Goal: Obtain resource: Obtain resource

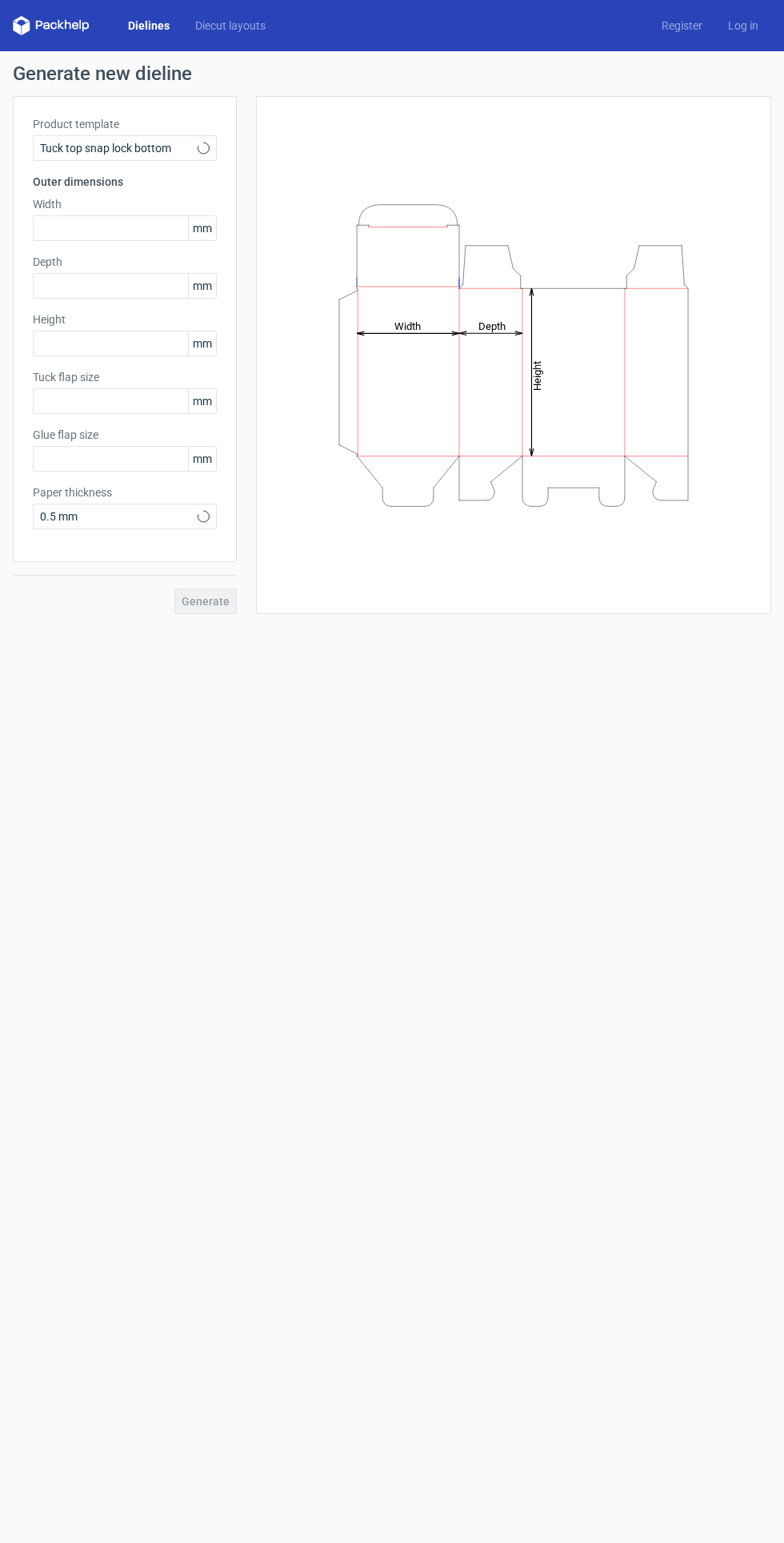
type input "15"
type input "10"
click at [154, 233] on input "text" at bounding box center [125, 228] width 184 height 26
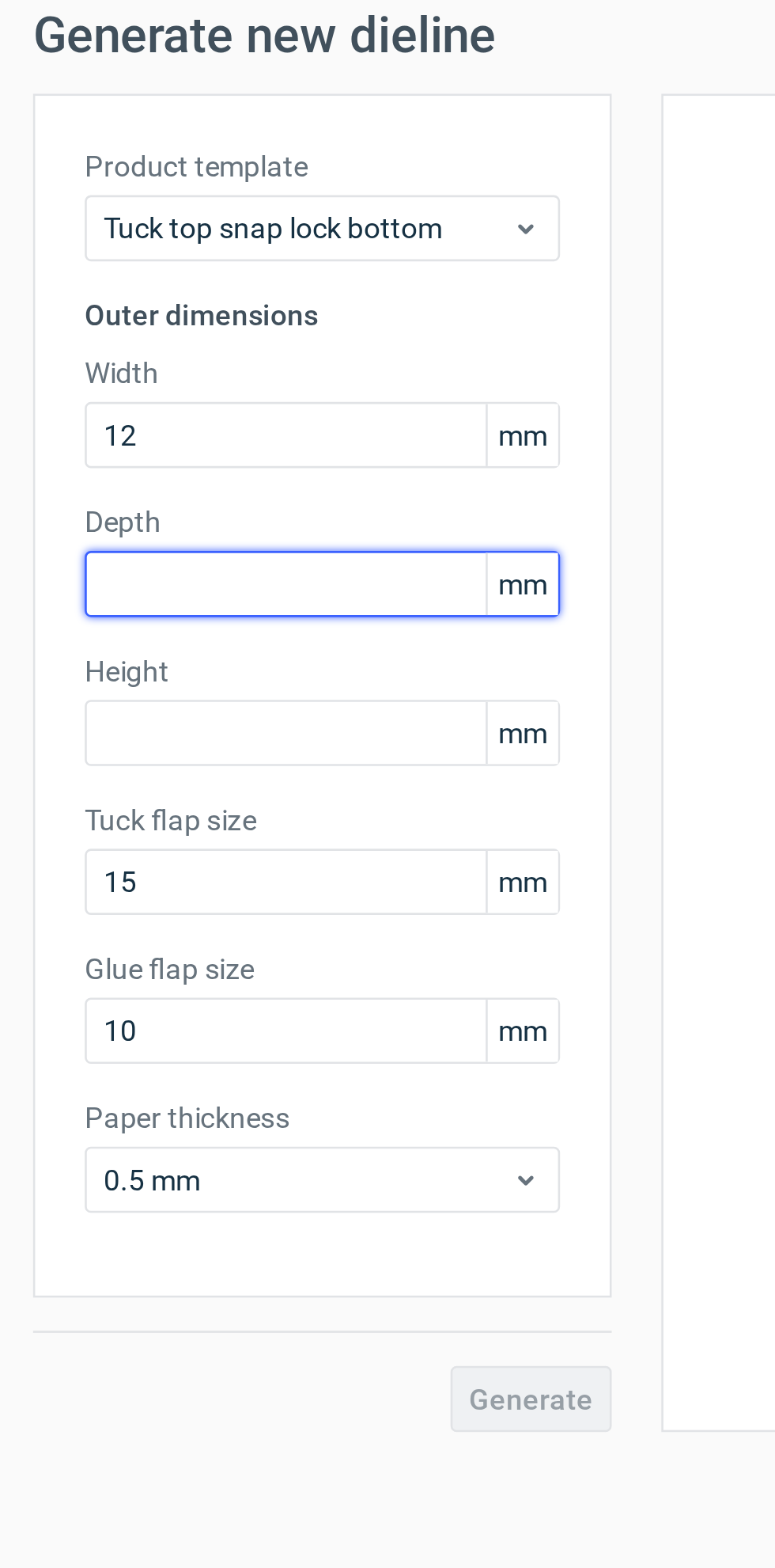
click at [131, 287] on div "Depth mm" at bounding box center [124, 274] width 182 height 44
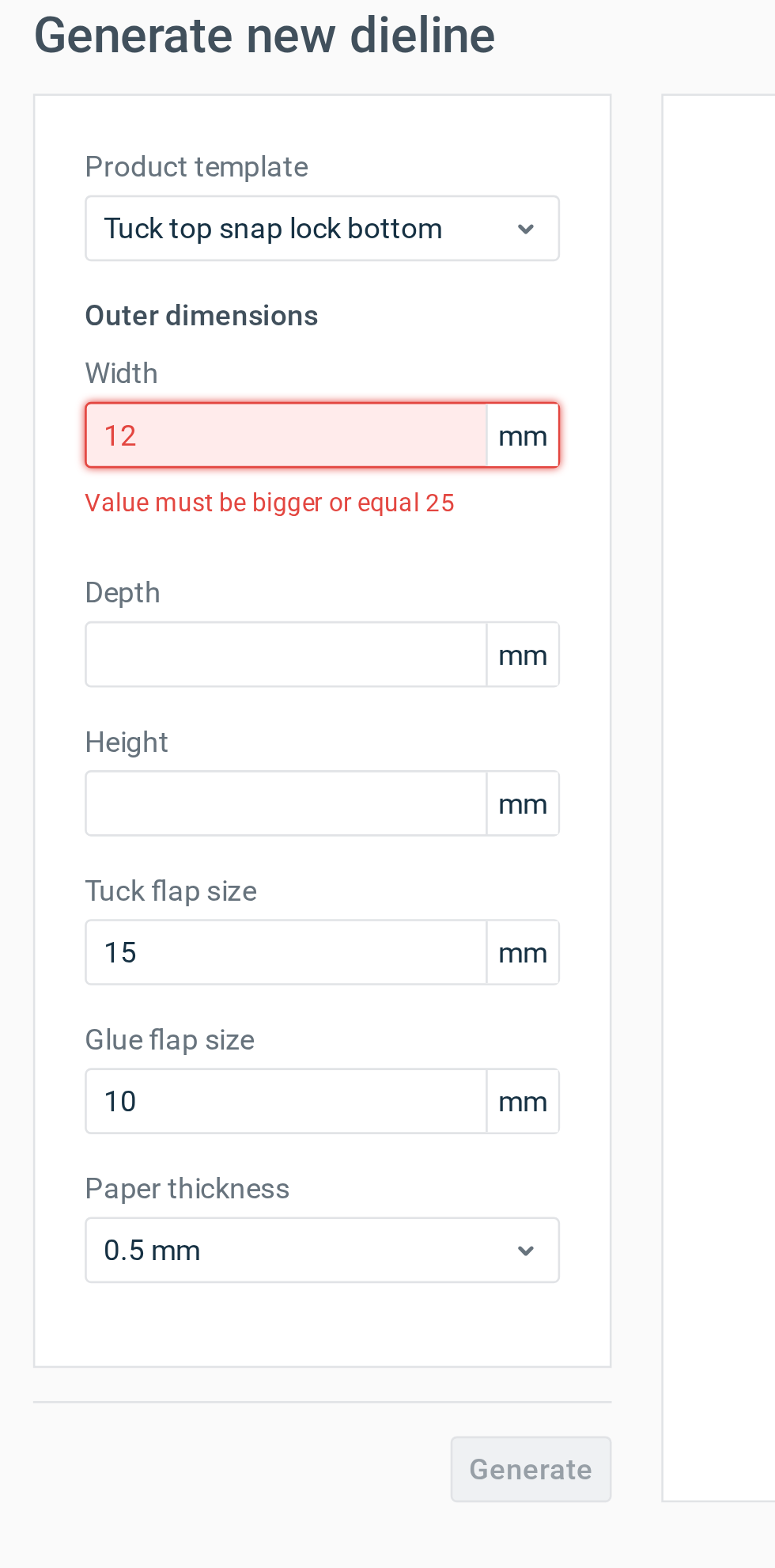
click at [107, 225] on input "12" at bounding box center [124, 225] width 182 height 25
type input "1"
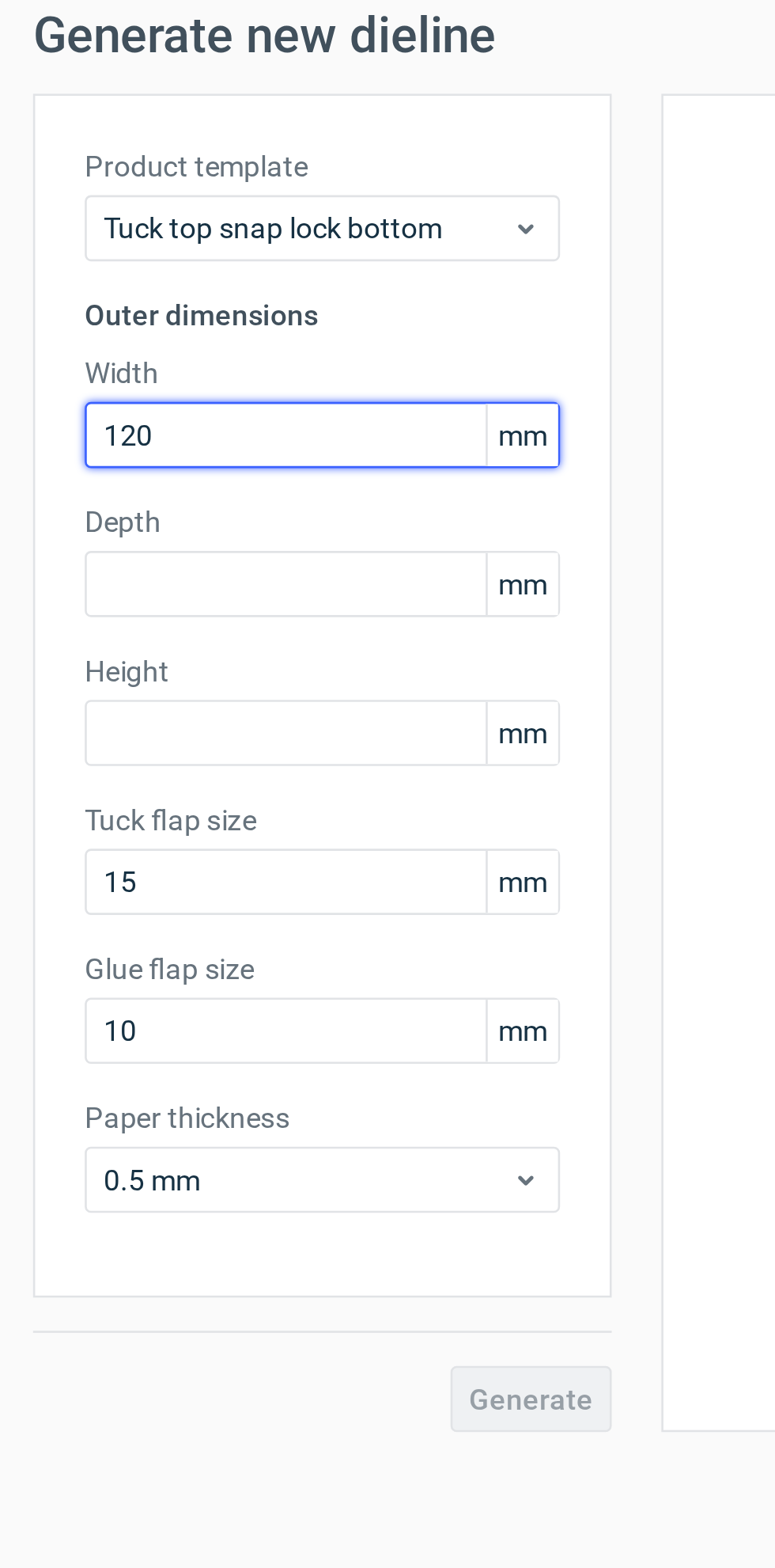
type input "120"
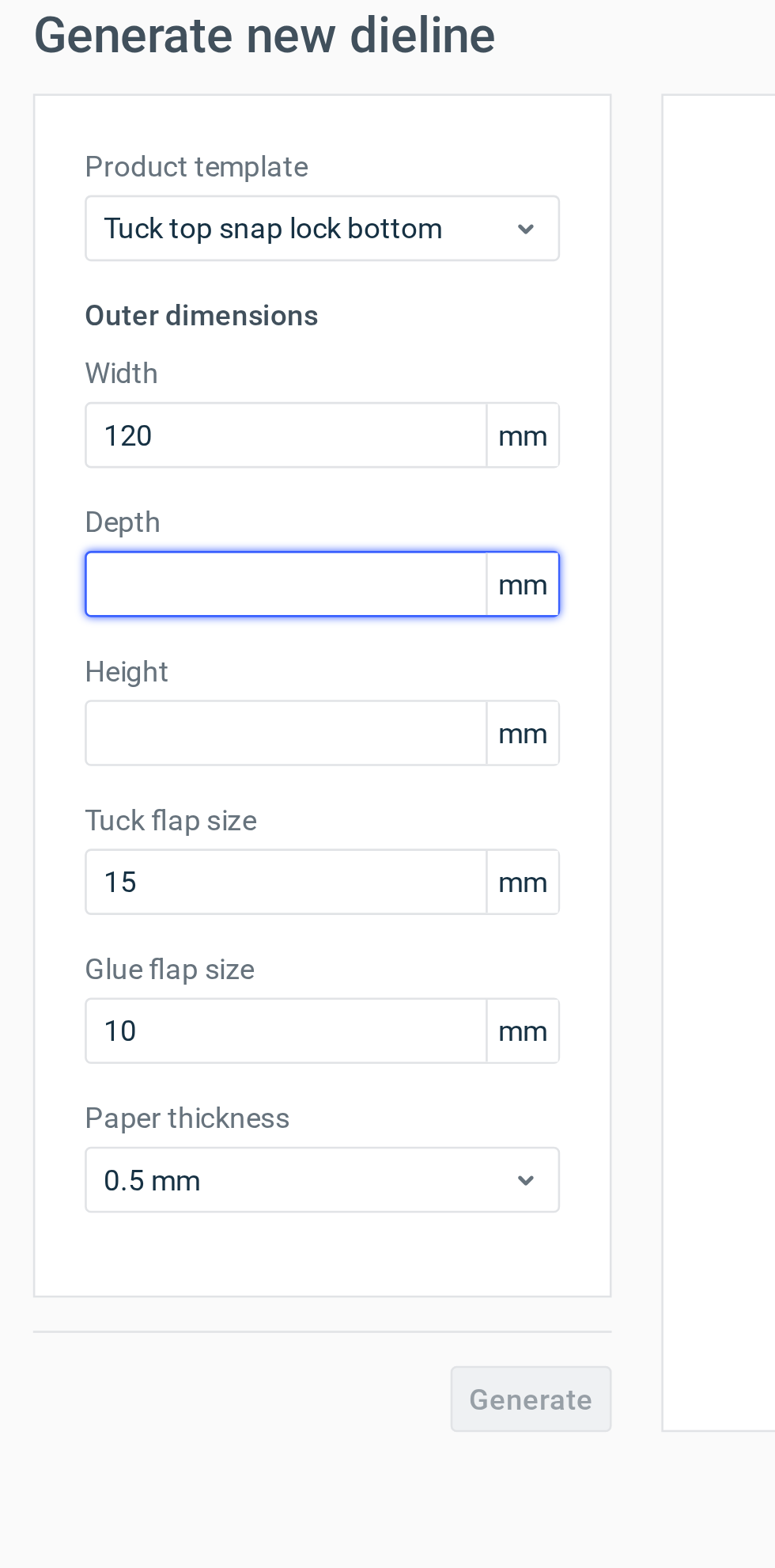
click at [117, 283] on input "text" at bounding box center [124, 283] width 182 height 25
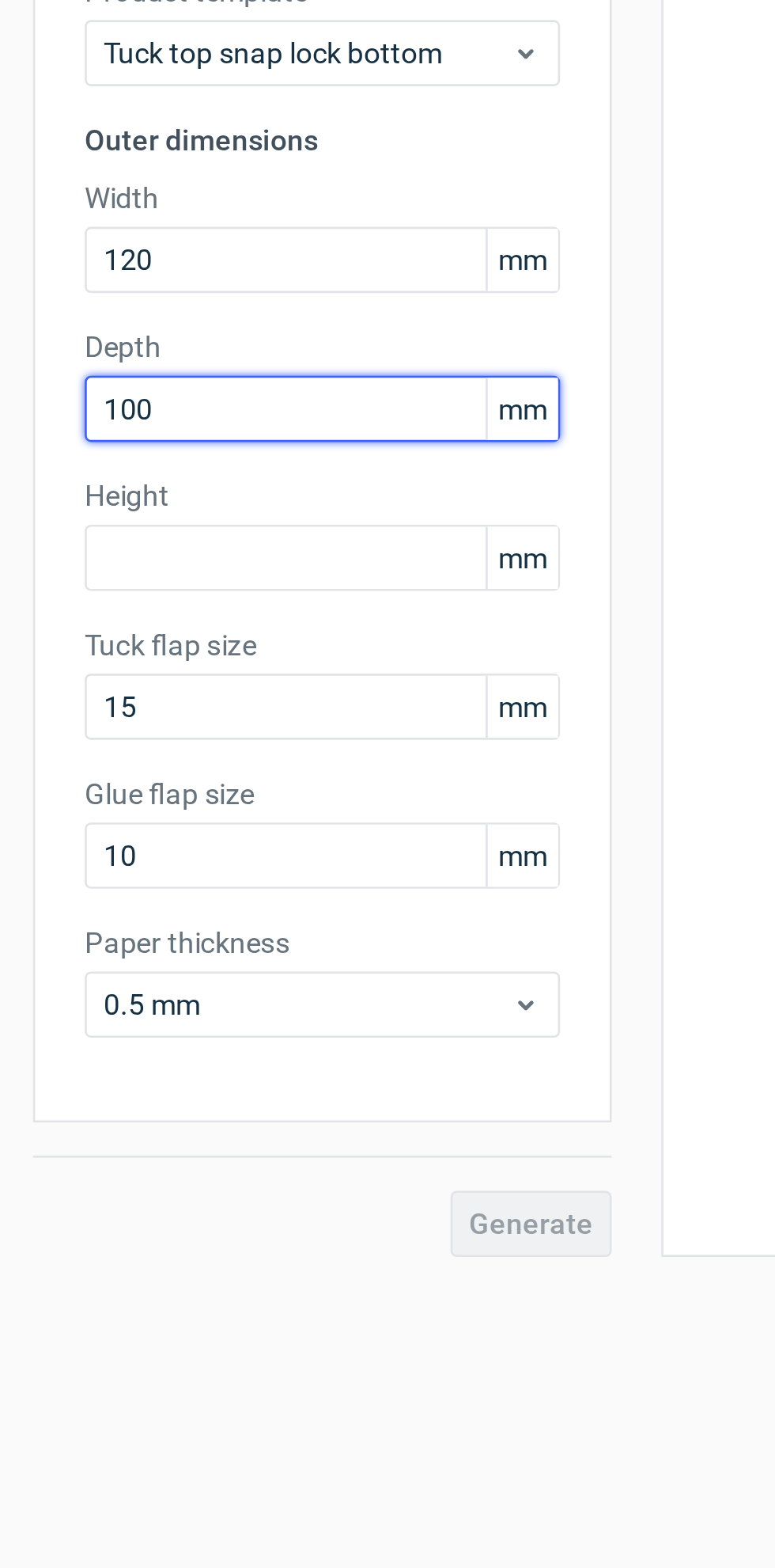
type input "100"
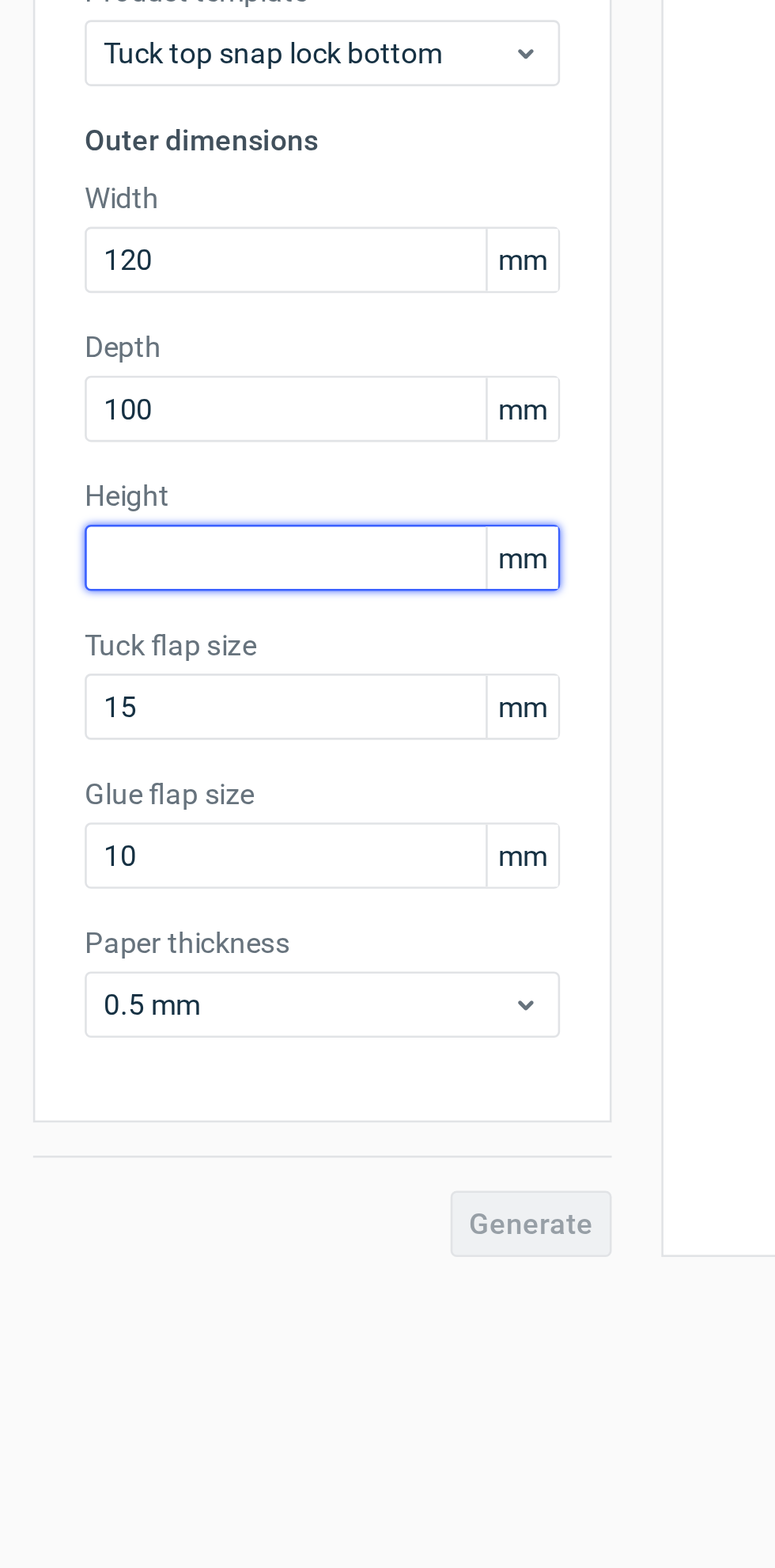
click at [139, 345] on input "text" at bounding box center [124, 339] width 182 height 25
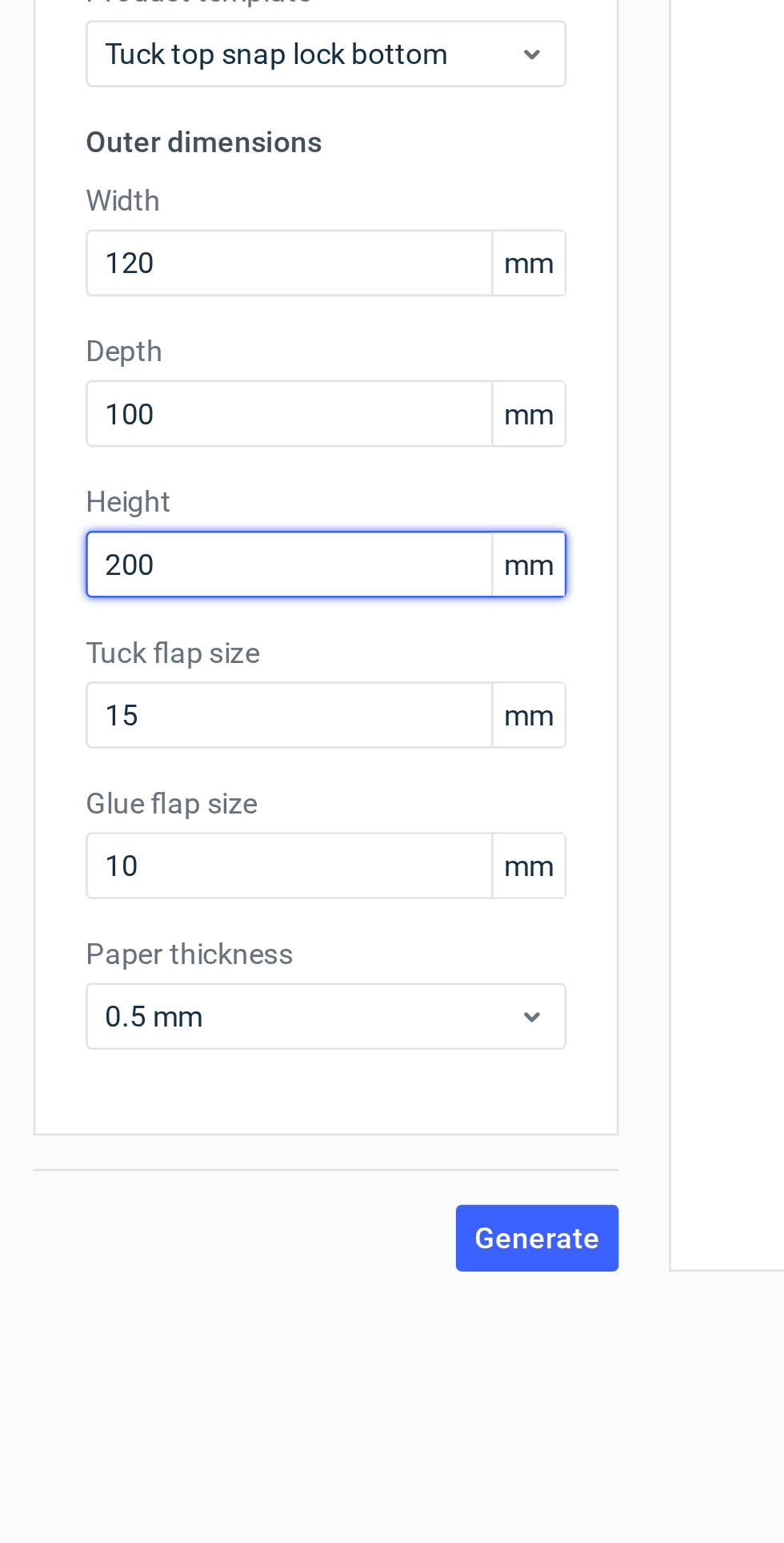
type input "200"
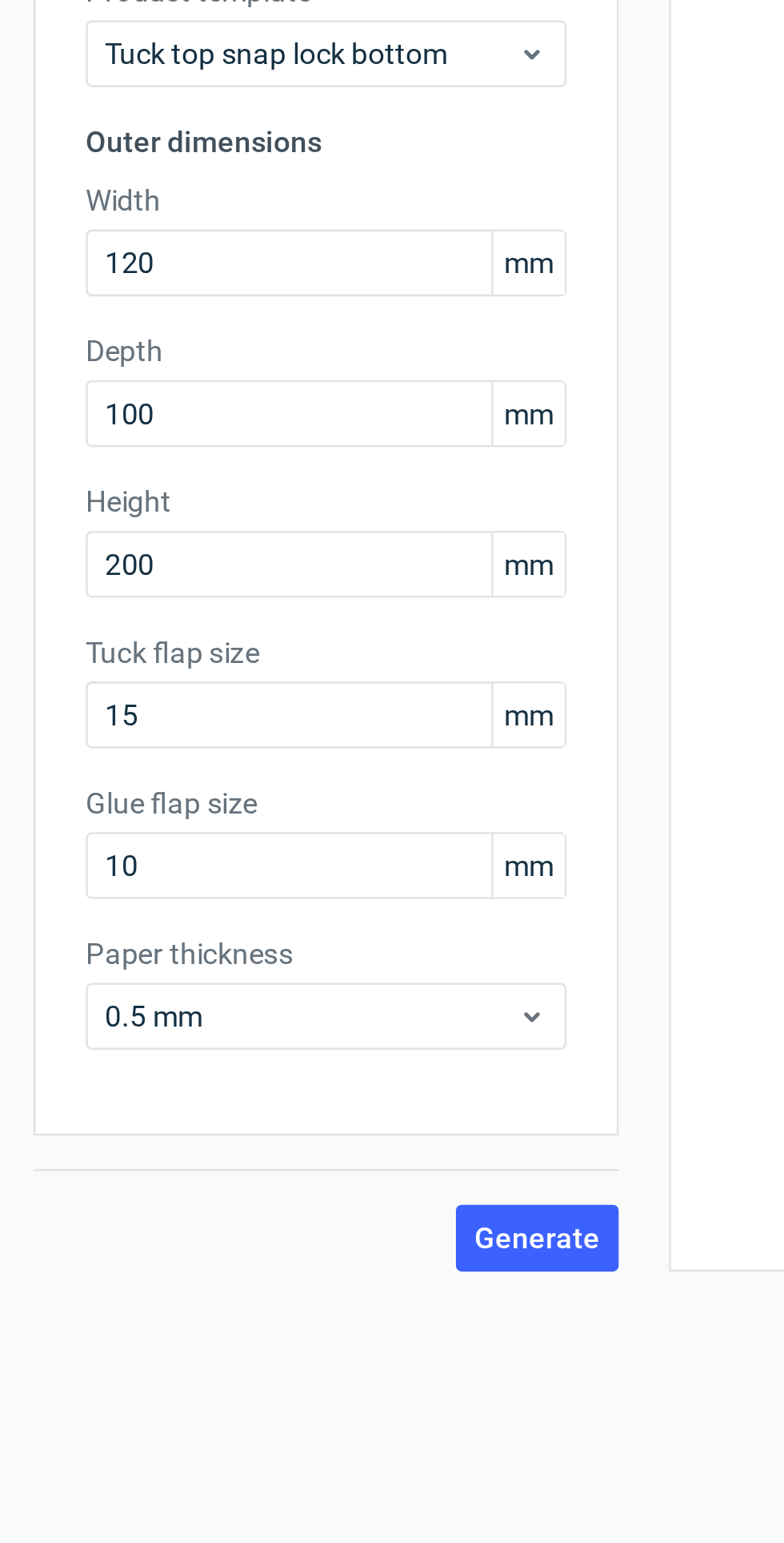
click at [208, 599] on span "Generate" at bounding box center [206, 601] width 48 height 11
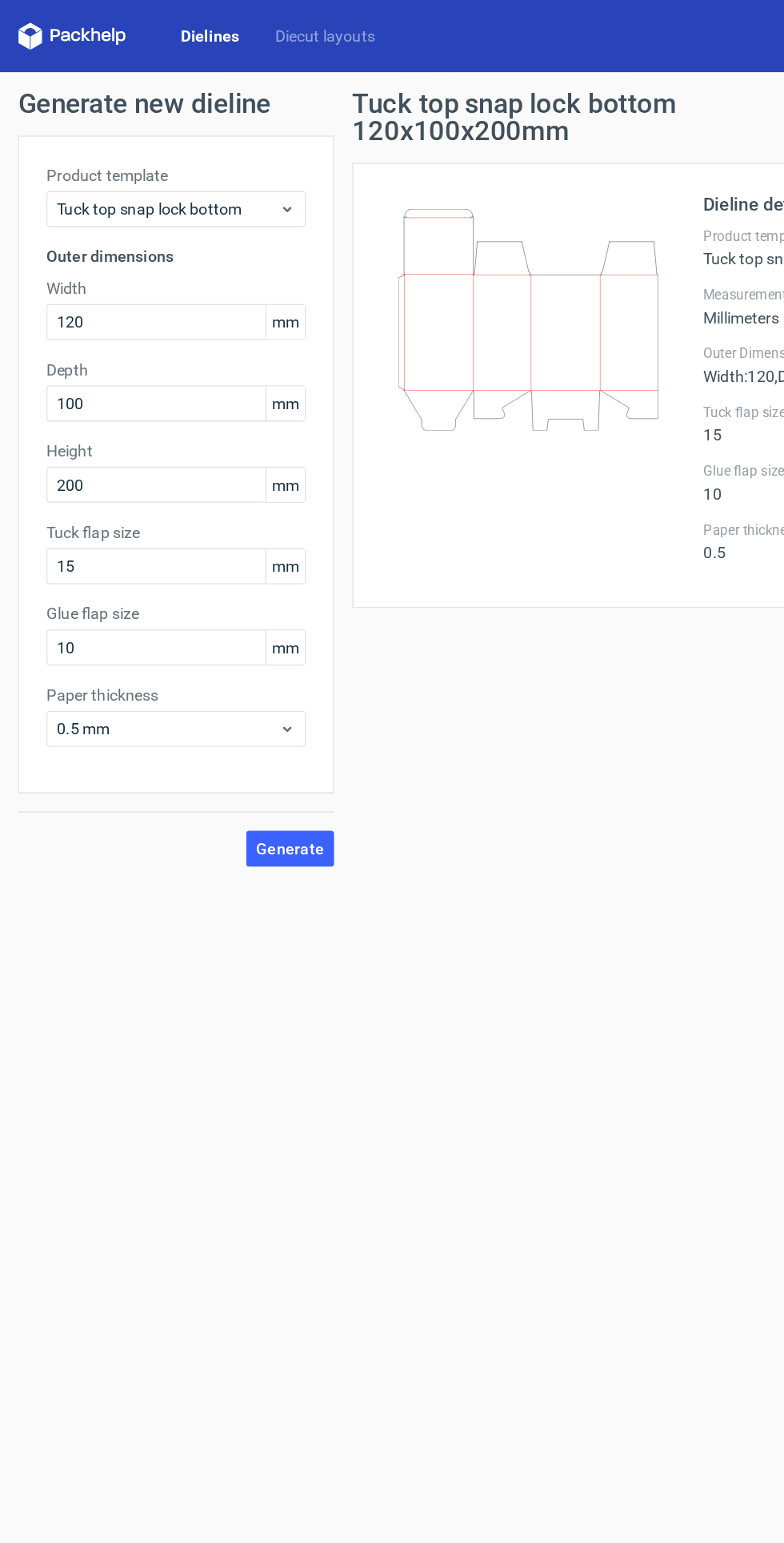
click at [265, 17] on link "Diecut layouts" at bounding box center [231, 25] width 96 height 16
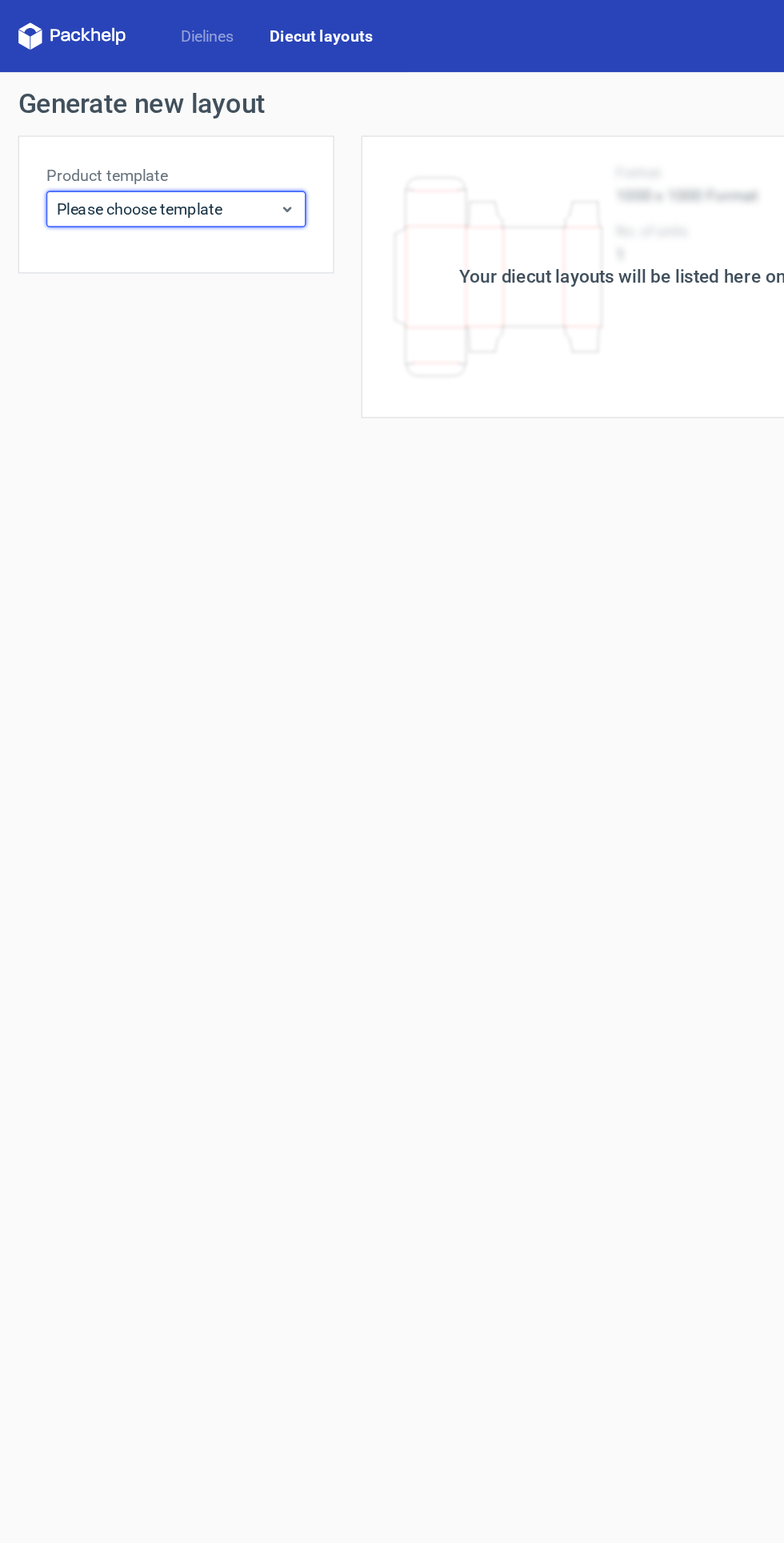
click at [203, 148] on use at bounding box center [203, 148] width 6 height 4
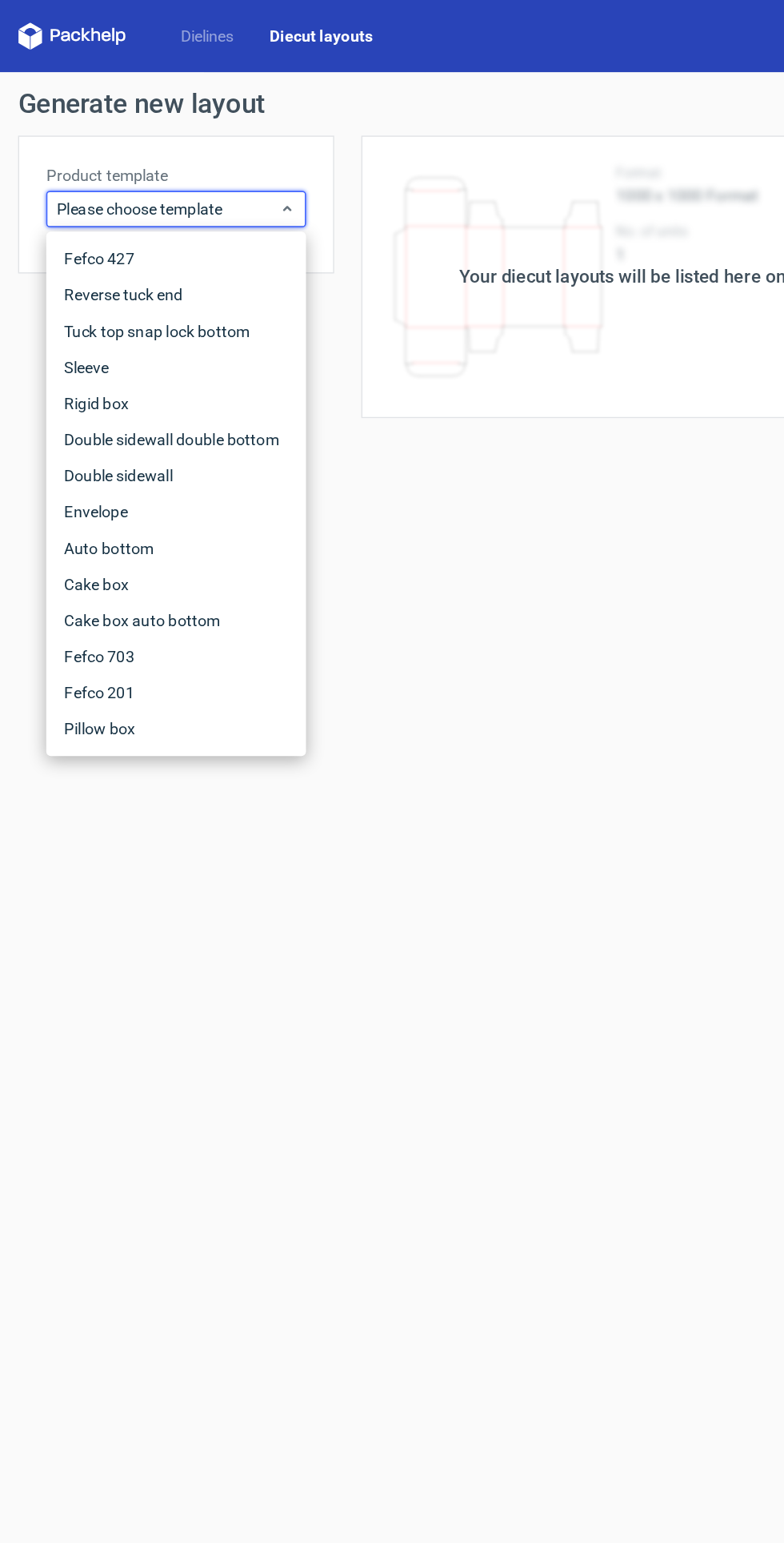
click at [159, 28] on link "Dielines" at bounding box center [147, 25] width 63 height 16
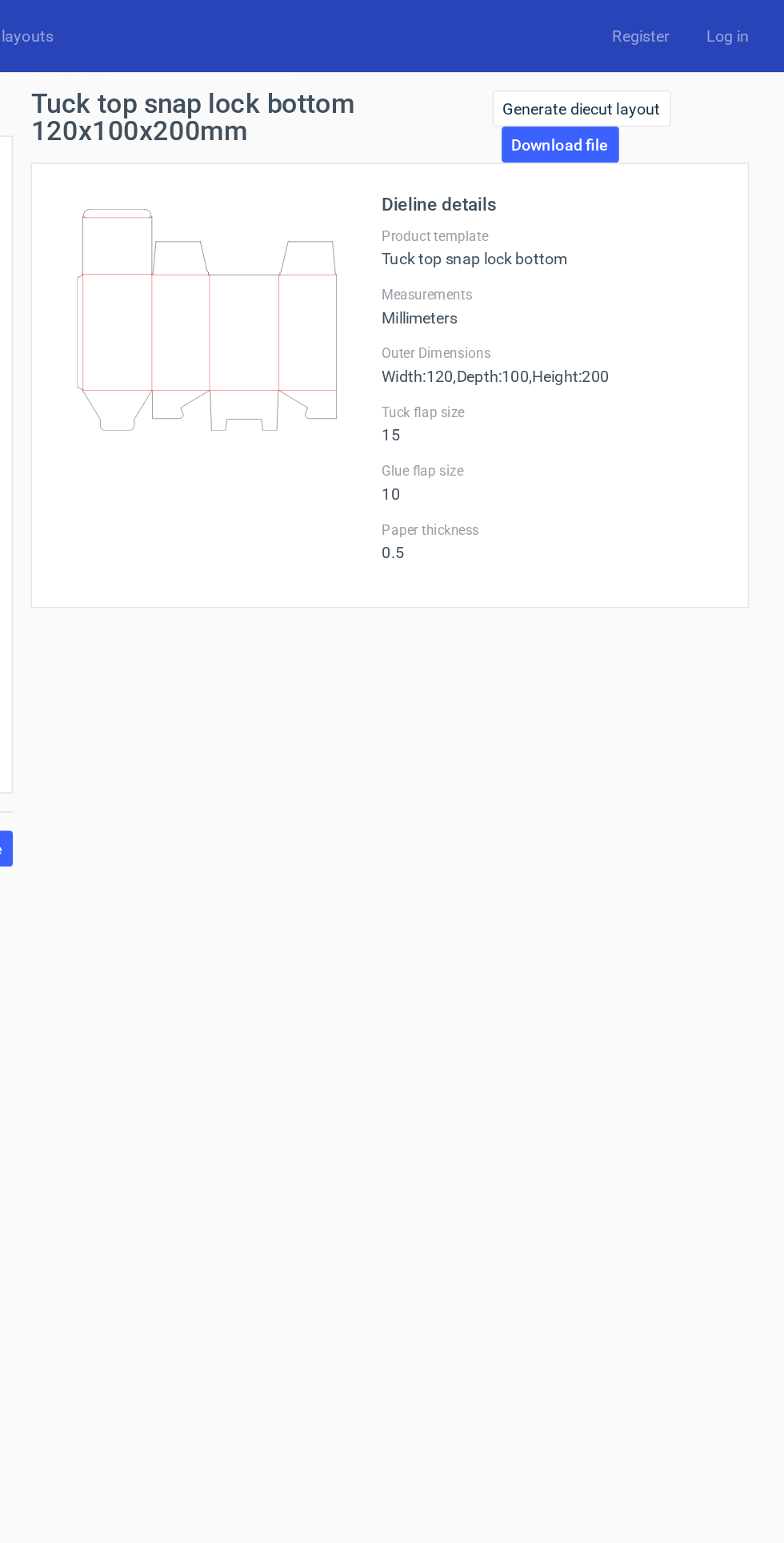
click at [620, 110] on link "Download file" at bounding box center [625, 102] width 83 height 26
click at [659, 77] on link "Generate diecut layout" at bounding box center [640, 76] width 126 height 26
